Goal: Purchase product/service

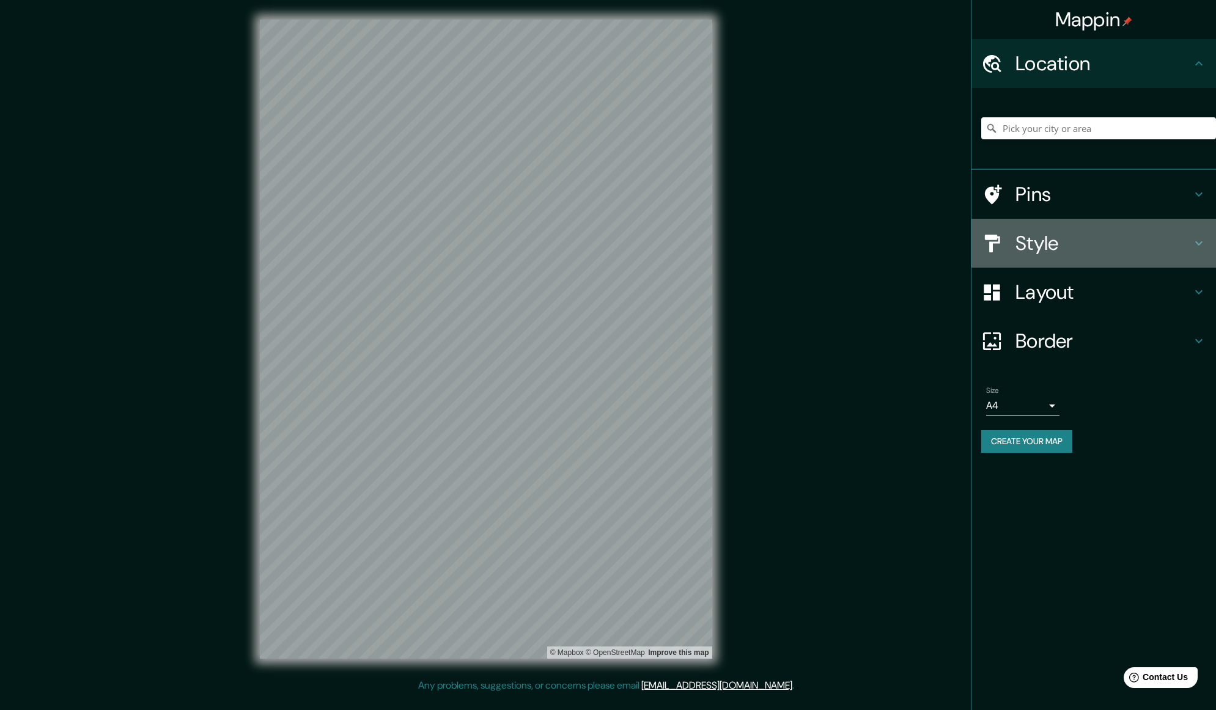
click at [1058, 237] on h4 "Style" at bounding box center [1104, 243] width 176 height 24
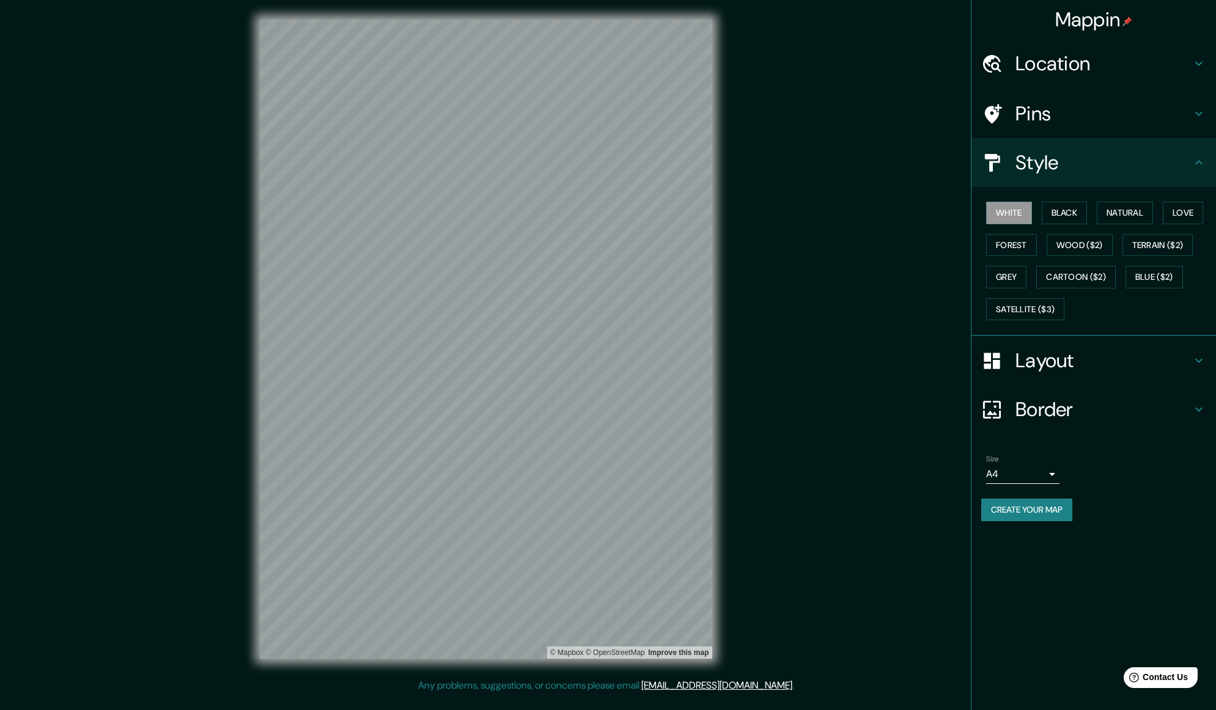
click at [1050, 109] on h4 "Pins" at bounding box center [1104, 113] width 176 height 24
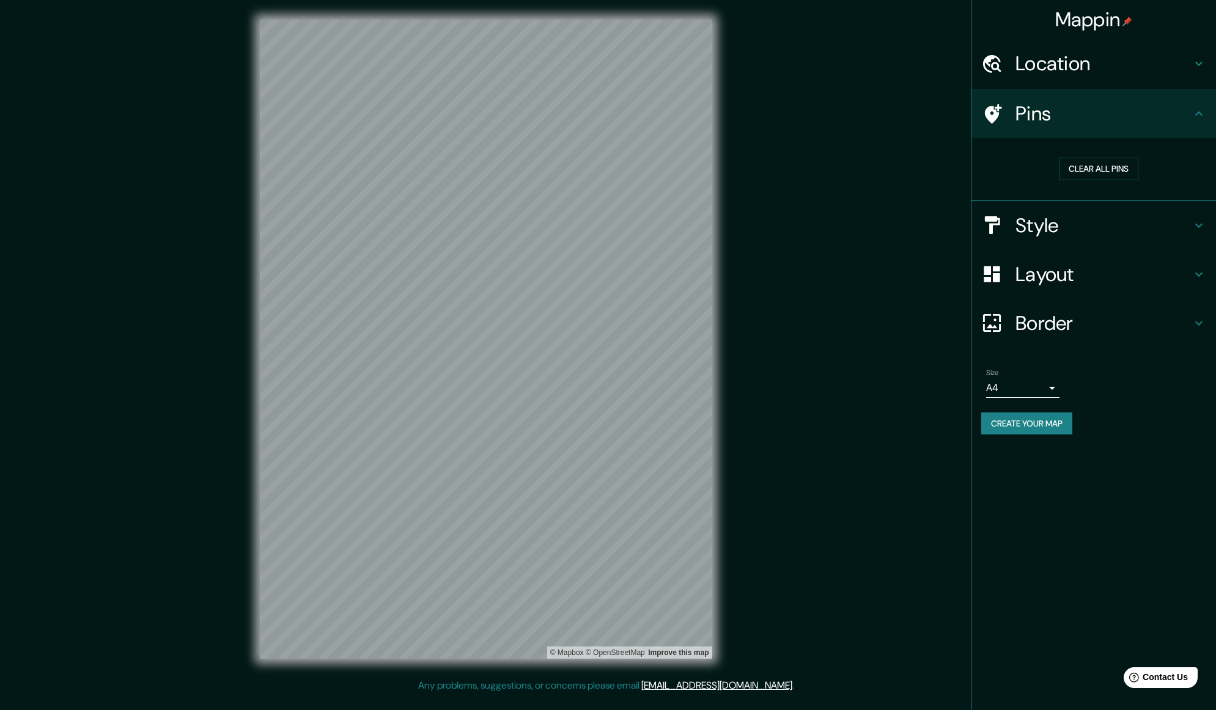
click at [1052, 67] on h4 "Location" at bounding box center [1104, 63] width 176 height 24
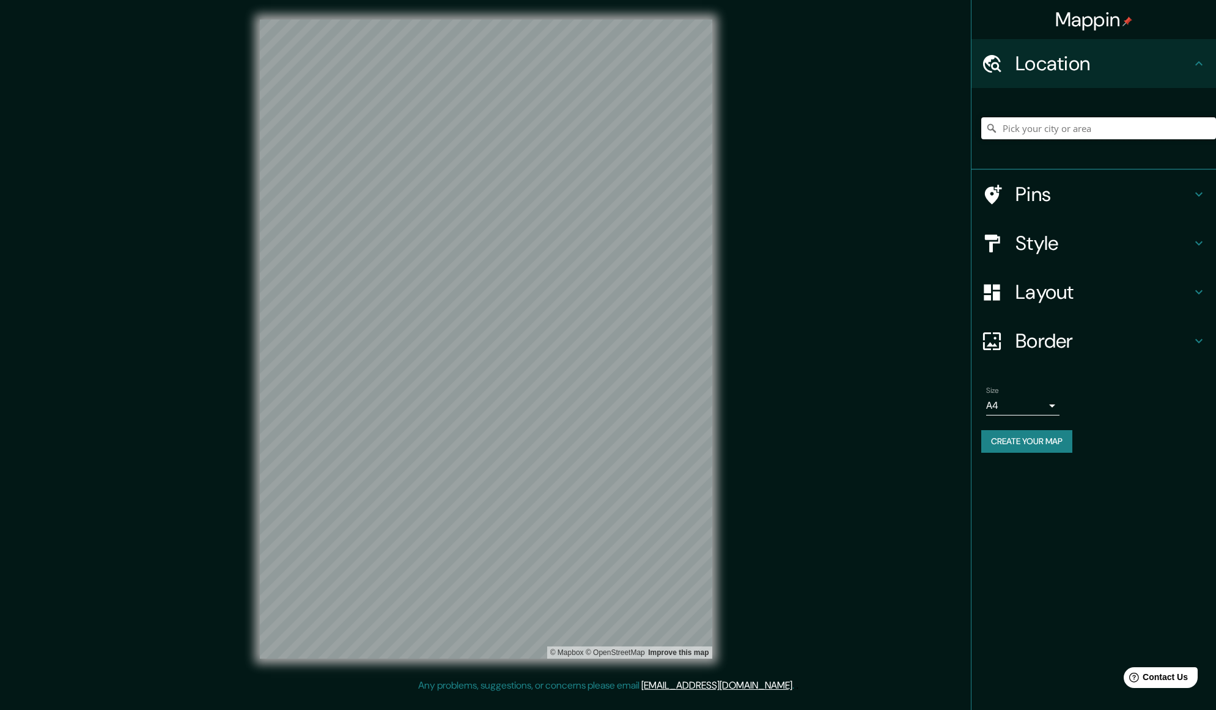
click at [1055, 135] on input "Pick your city or area" at bounding box center [1098, 128] width 235 height 22
click at [1066, 299] on h4 "Layout" at bounding box center [1104, 292] width 176 height 24
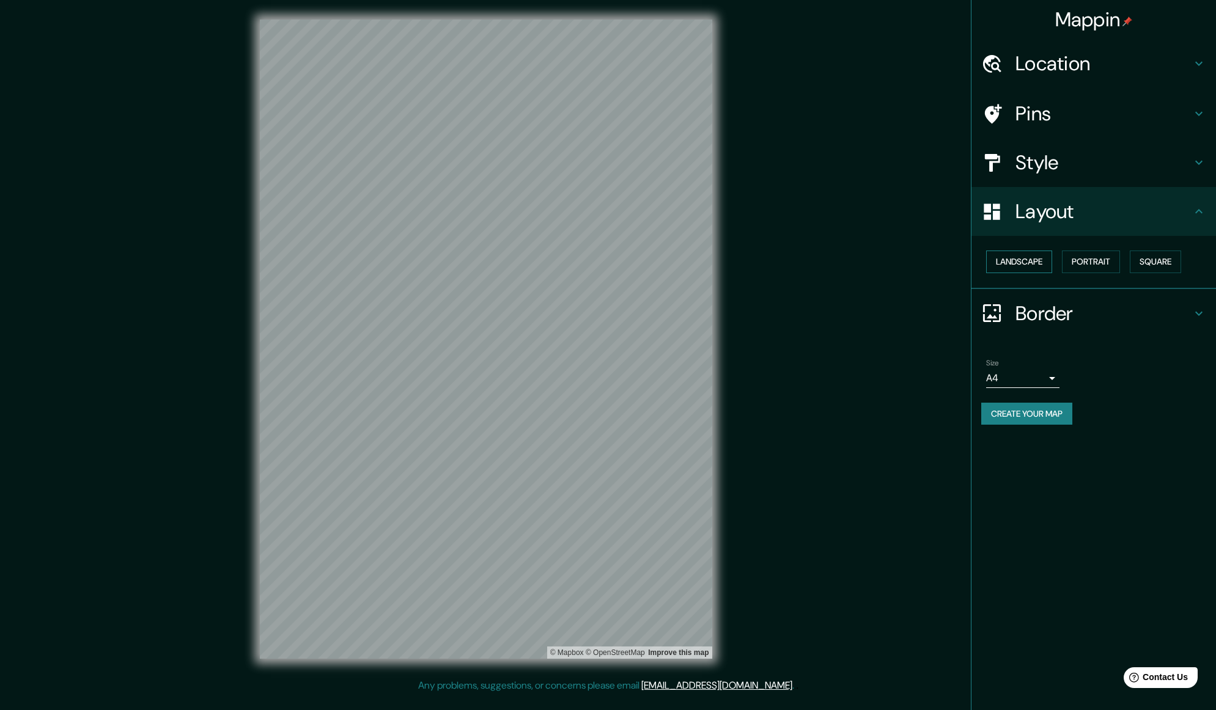
click at [1023, 260] on button "Landscape" at bounding box center [1019, 262] width 66 height 23
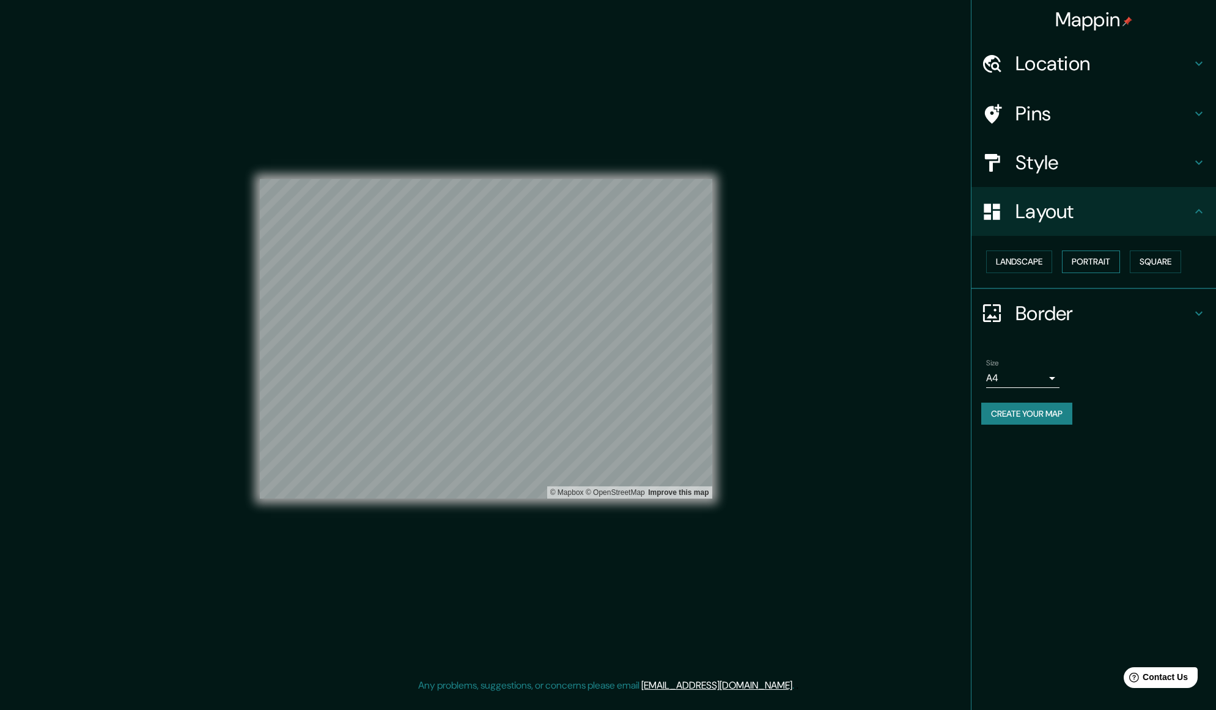
click at [1089, 260] on button "Portrait" at bounding box center [1091, 262] width 58 height 23
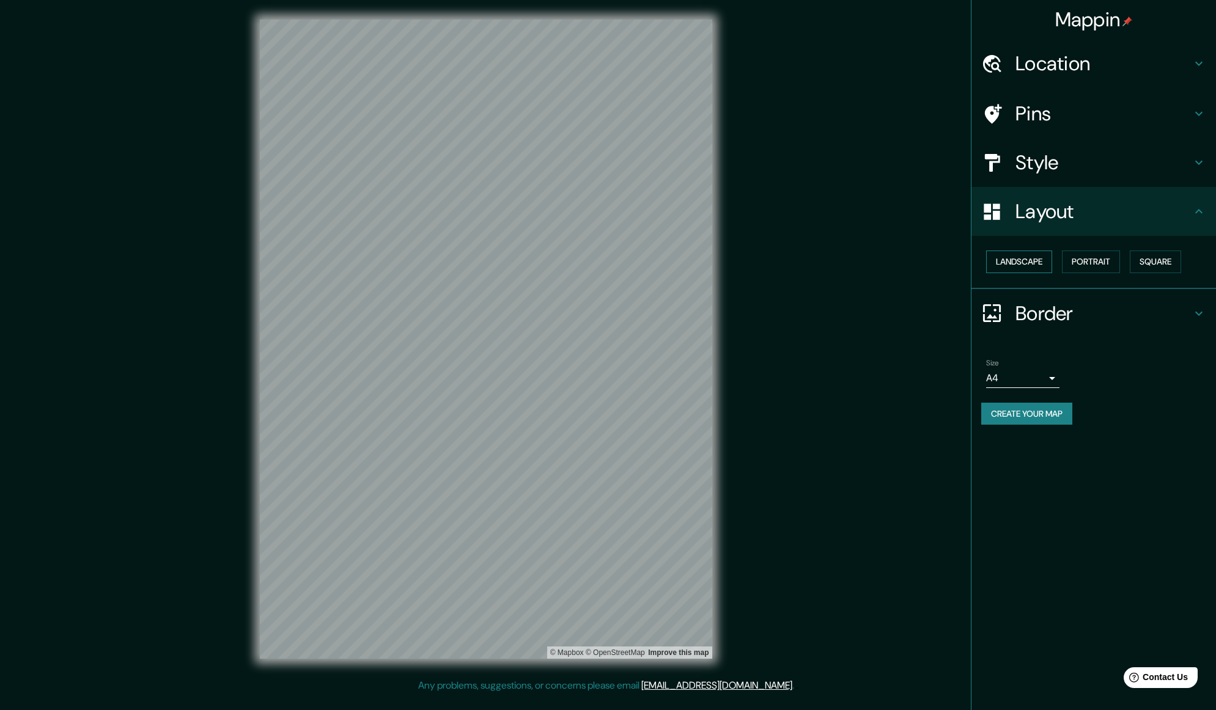
click at [1021, 261] on button "Landscape" at bounding box center [1019, 262] width 66 height 23
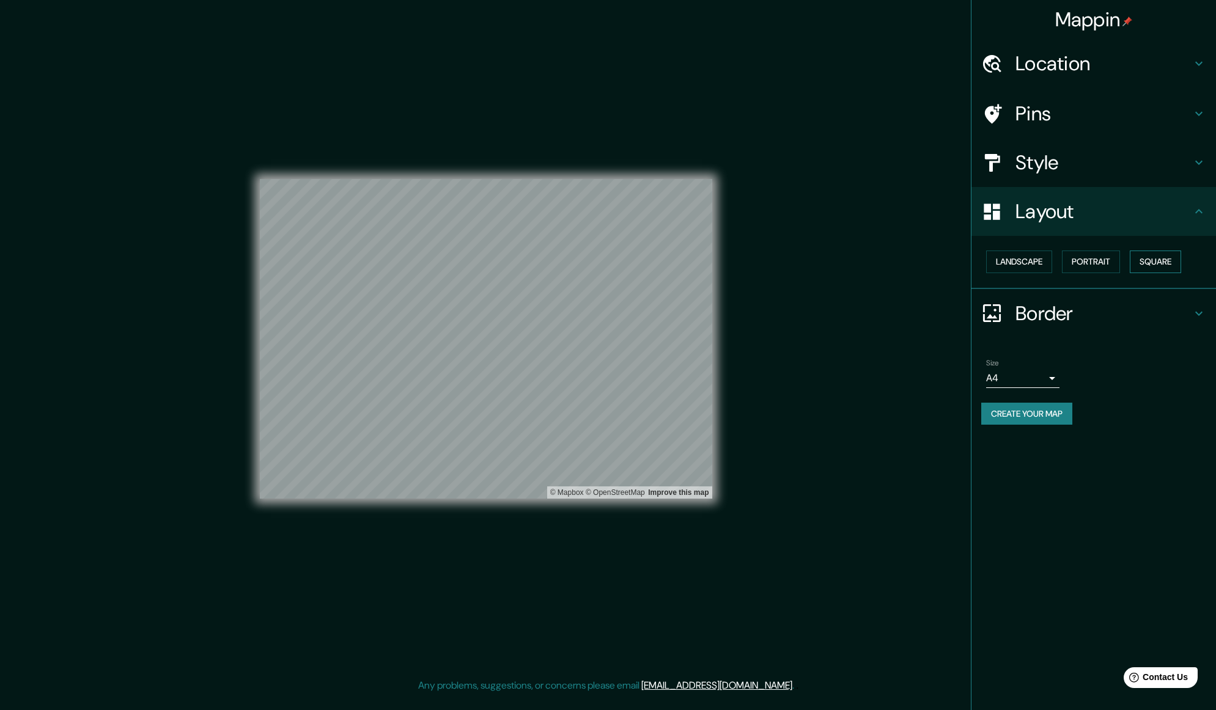
drag, startPoint x: 1159, startPoint y: 263, endPoint x: 1149, endPoint y: 264, distance: 9.8
click at [1159, 263] on button "Square" at bounding box center [1155, 262] width 51 height 23
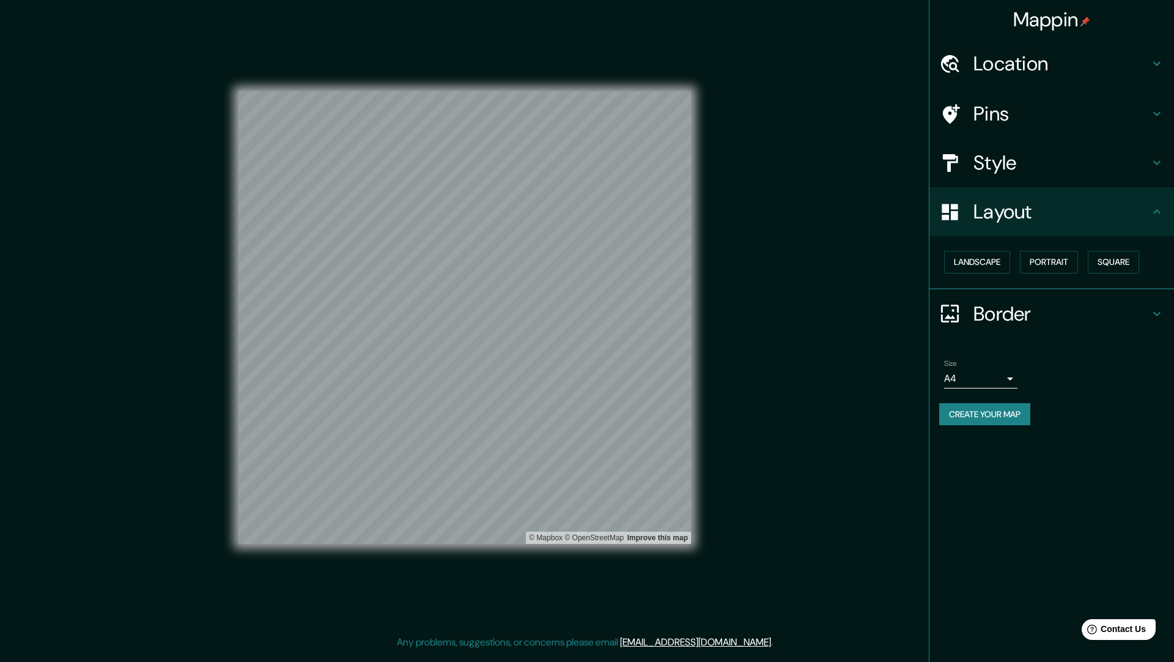
click at [1039, 65] on h4 "Location" at bounding box center [1061, 63] width 176 height 24
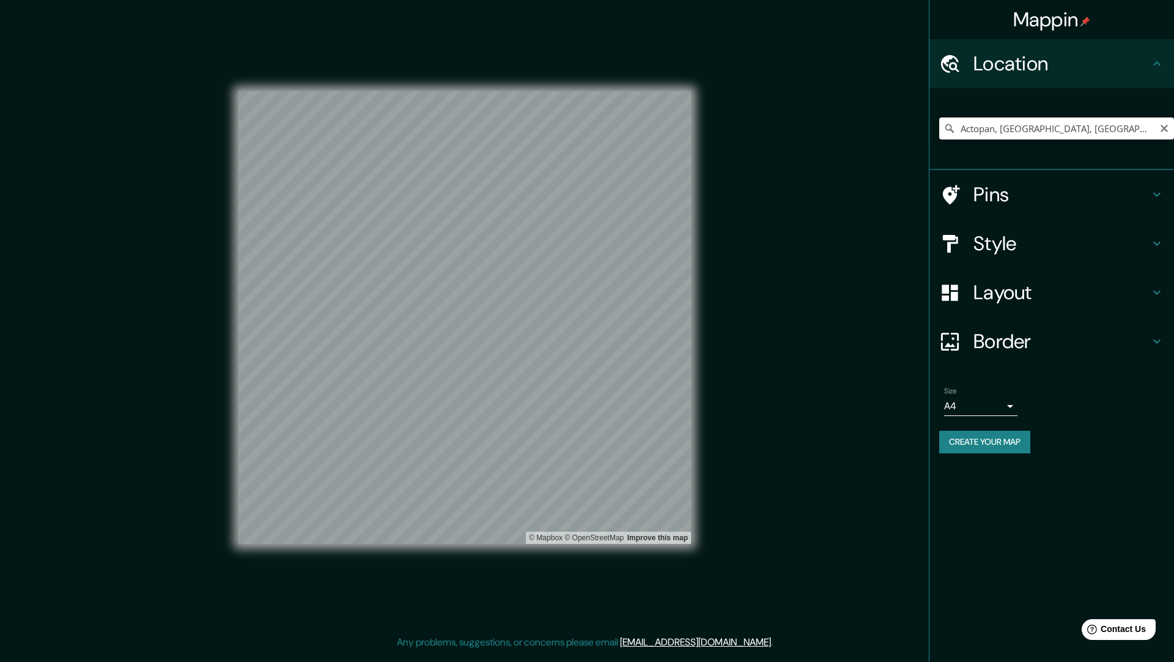
click at [997, 124] on input "Actopan, [GEOGRAPHIC_DATA], [GEOGRAPHIC_DATA]" at bounding box center [1056, 128] width 235 height 22
click at [961, 131] on input "Actopan, [GEOGRAPHIC_DATA], [GEOGRAPHIC_DATA]" at bounding box center [1056, 128] width 235 height 22
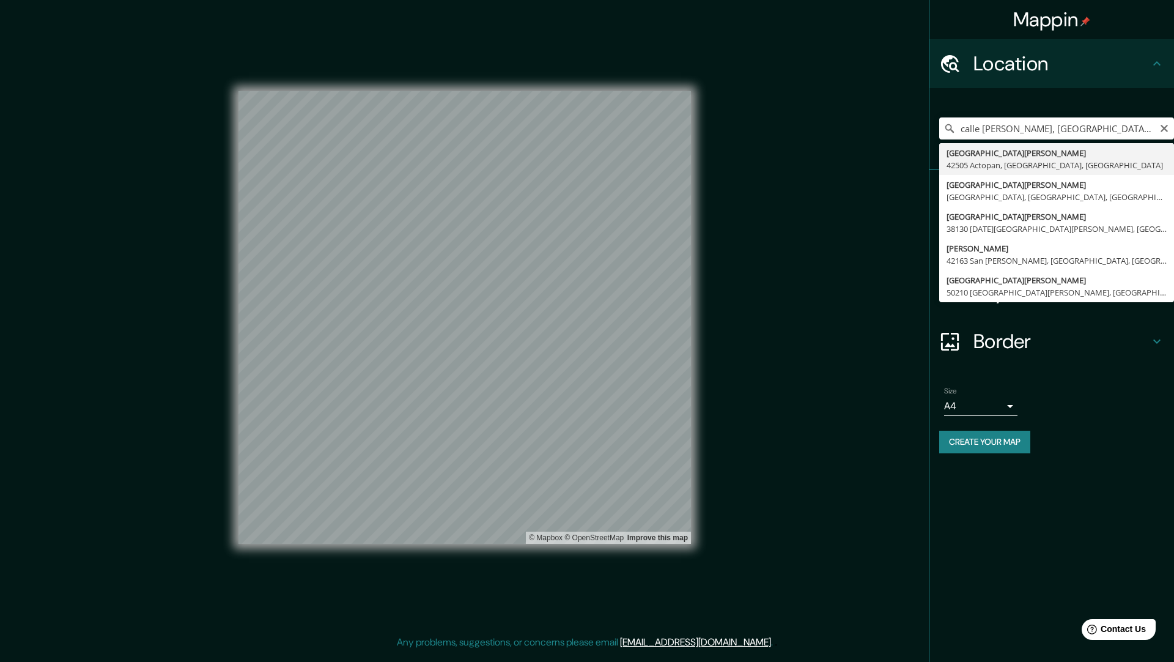
type input "[GEOGRAPHIC_DATA][PERSON_NAME] Actopan, [GEOGRAPHIC_DATA], [GEOGRAPHIC_DATA]"
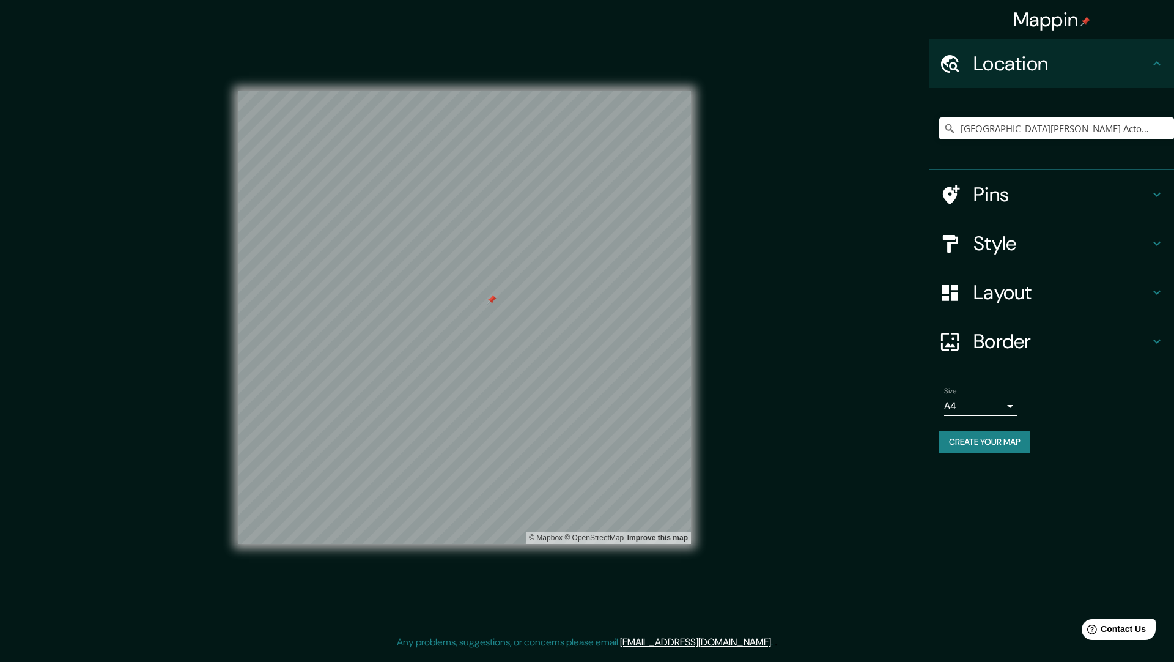
click at [1023, 345] on h4 "Border" at bounding box center [1061, 341] width 176 height 24
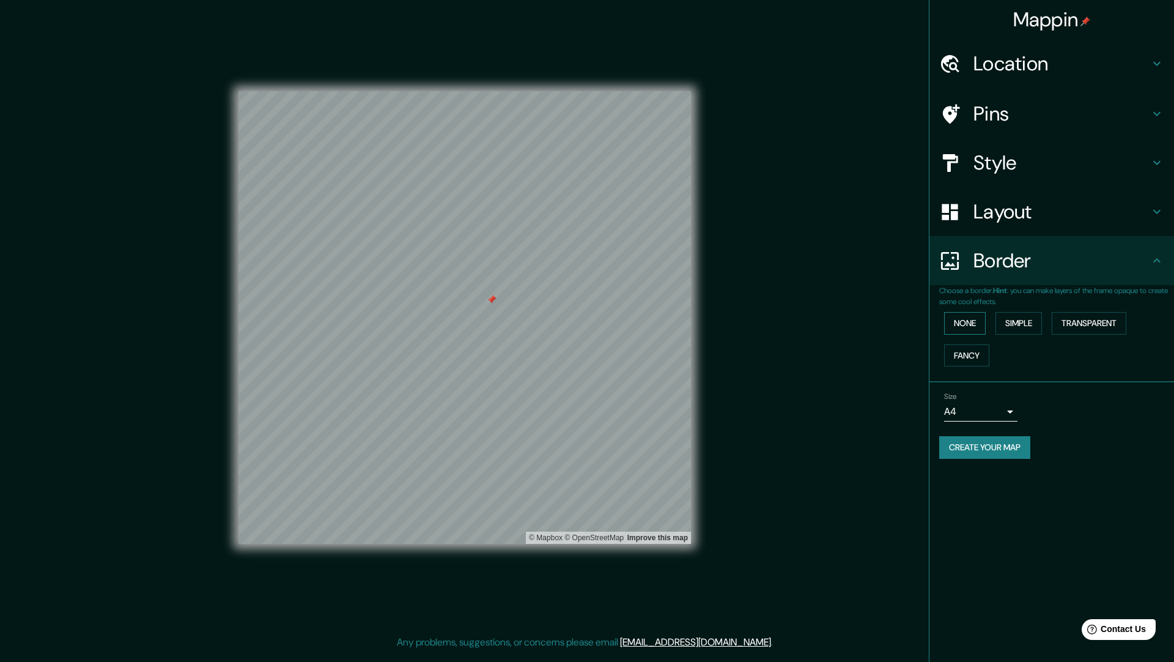
click at [969, 323] on button "None" at bounding box center [965, 323] width 42 height 23
click at [1018, 324] on button "Simple" at bounding box center [1018, 323] width 46 height 23
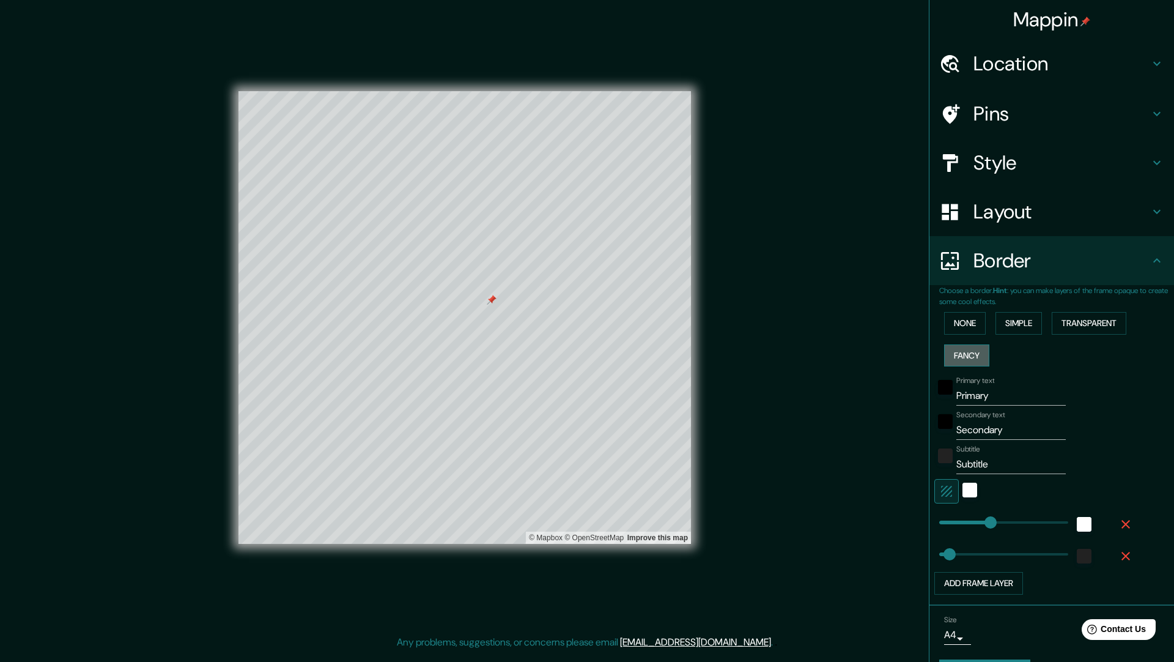
click at [973, 345] on button "Fancy" at bounding box center [966, 355] width 45 height 23
click at [1095, 322] on button "Transparent" at bounding box center [1089, 323] width 75 height 23
click at [968, 326] on button "None" at bounding box center [965, 323] width 42 height 23
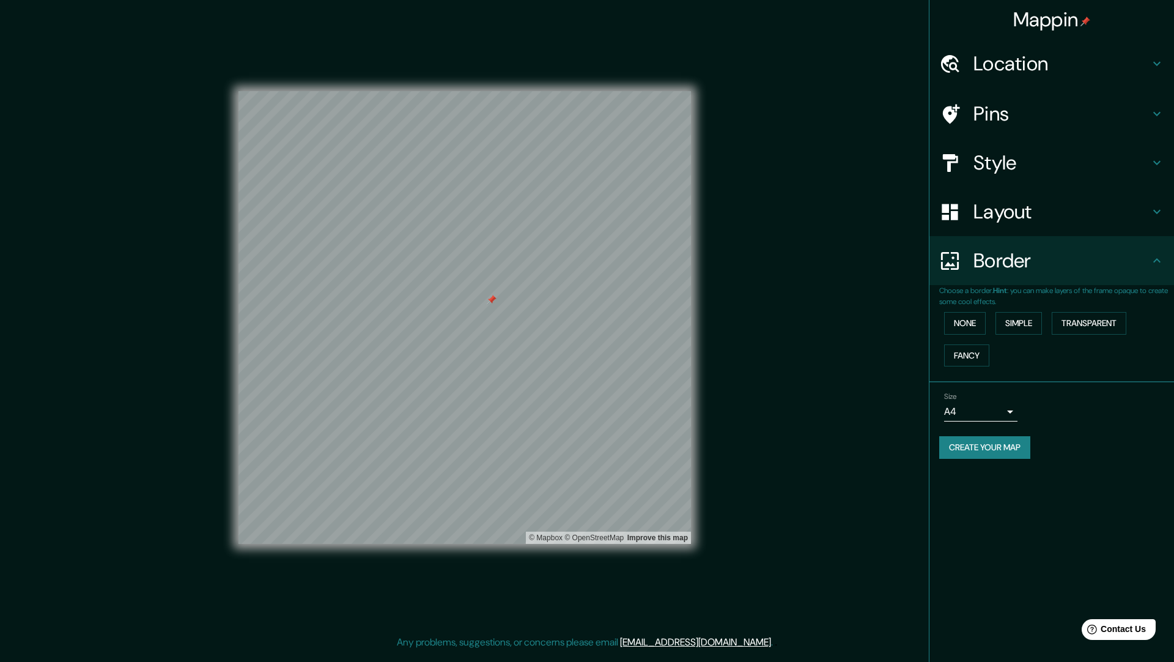
click at [983, 200] on h4 "Layout" at bounding box center [1061, 211] width 176 height 24
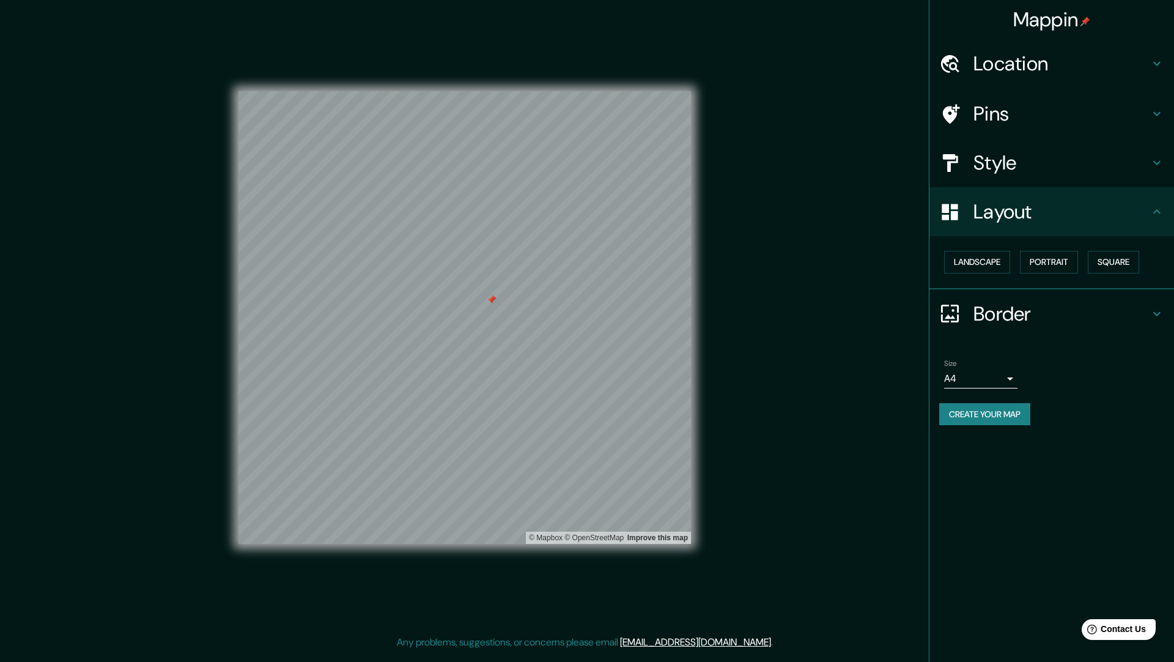
click at [989, 160] on h4 "Style" at bounding box center [1061, 162] width 176 height 24
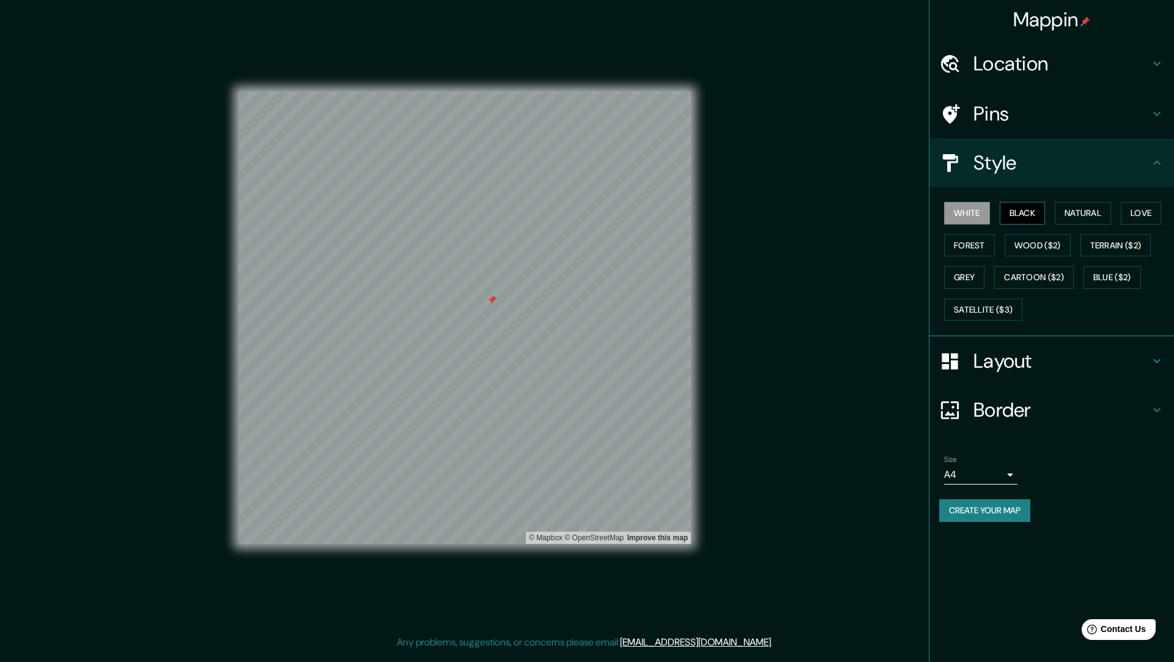
click at [1019, 210] on button "Black" at bounding box center [1023, 213] width 46 height 23
click at [1069, 211] on button "Natural" at bounding box center [1083, 213] width 56 height 23
click at [1141, 213] on button "Love" at bounding box center [1141, 213] width 40 height 23
click at [1116, 243] on button "Terrain ($2)" at bounding box center [1115, 245] width 71 height 23
click at [968, 243] on button "Forest" at bounding box center [969, 245] width 51 height 23
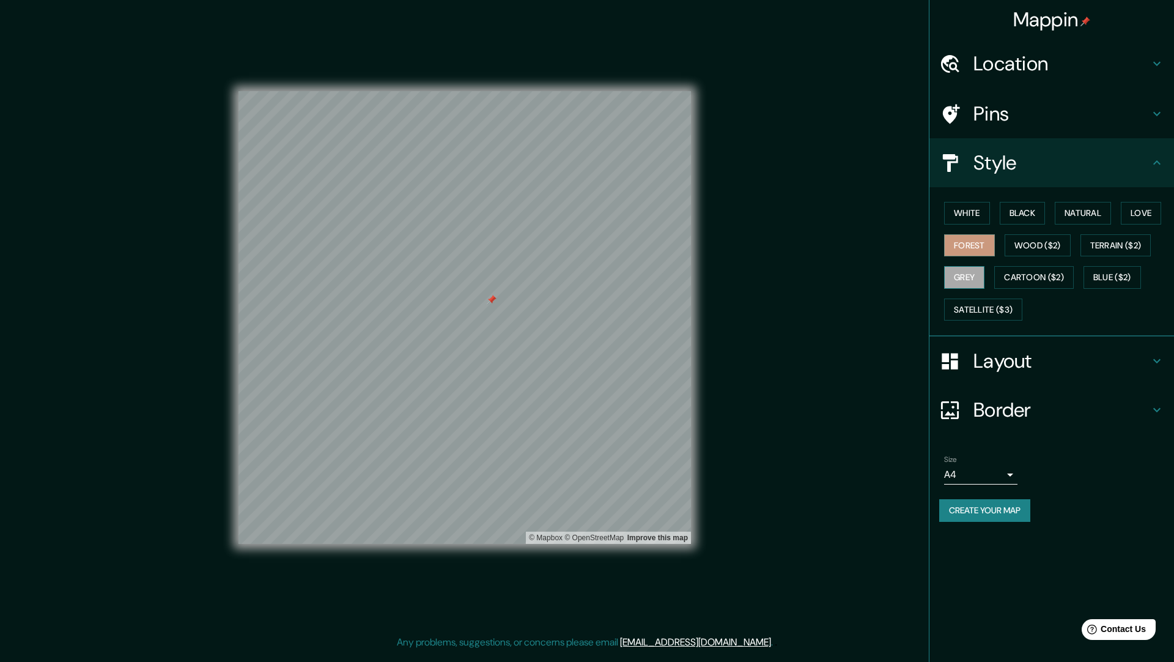
click at [964, 276] on button "Grey" at bounding box center [964, 277] width 40 height 23
click at [978, 313] on button "Satellite ($3)" at bounding box center [983, 309] width 78 height 23
click at [1076, 202] on button "Natural" at bounding box center [1083, 213] width 56 height 23
click at [981, 306] on button "Satellite ($3)" at bounding box center [983, 309] width 78 height 23
click at [1076, 207] on button "Natural" at bounding box center [1083, 213] width 56 height 23
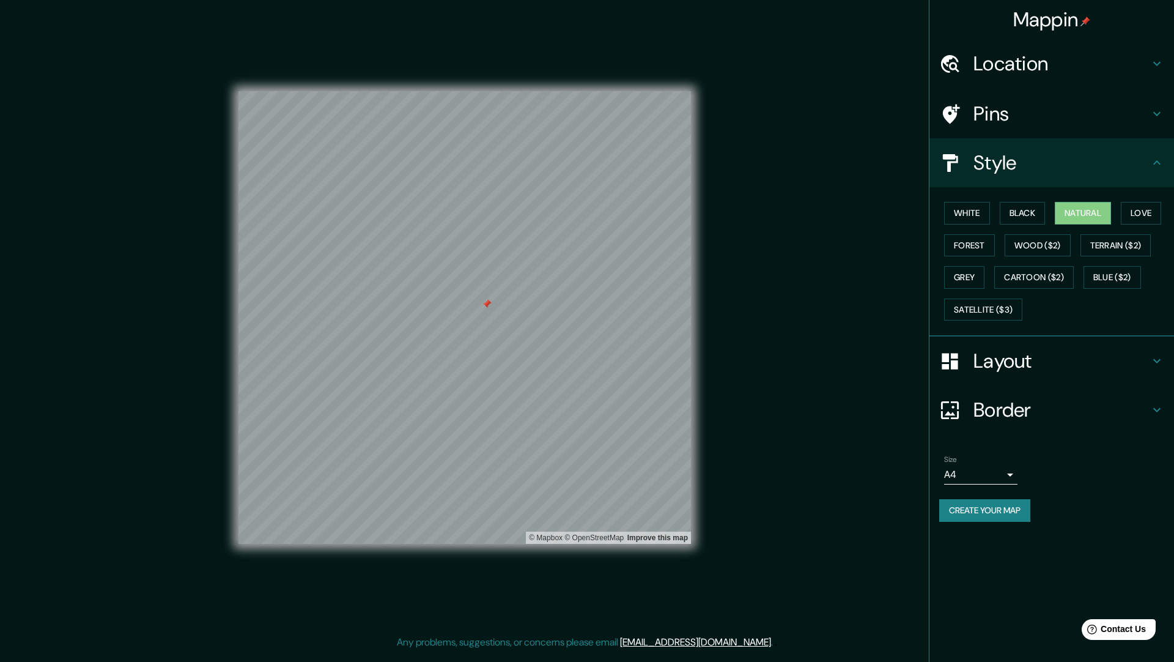
click at [998, 515] on button "Create your map" at bounding box center [984, 510] width 91 height 23
click at [975, 507] on div "Create your map" at bounding box center [1051, 510] width 225 height 23
click at [973, 509] on button "Create your map" at bounding box center [984, 510] width 91 height 23
click at [1009, 473] on body "Mappin Location [GEOGRAPHIC_DATA][PERSON_NAME] Actopan, [GEOGRAPHIC_DATA], [GEO…" at bounding box center [587, 331] width 1174 height 662
drag, startPoint x: 1105, startPoint y: 454, endPoint x: 931, endPoint y: 410, distance: 179.7
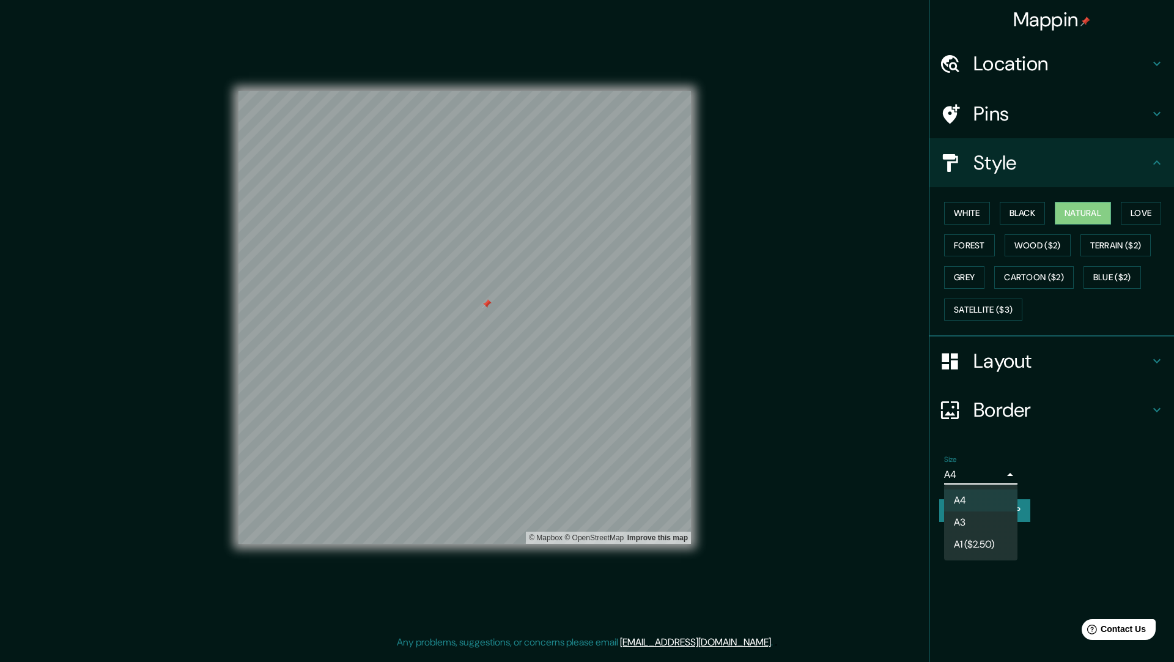
click at [1105, 454] on div at bounding box center [587, 331] width 1174 height 662
